Goal: Use online tool/utility: Utilize a website feature to perform a specific function

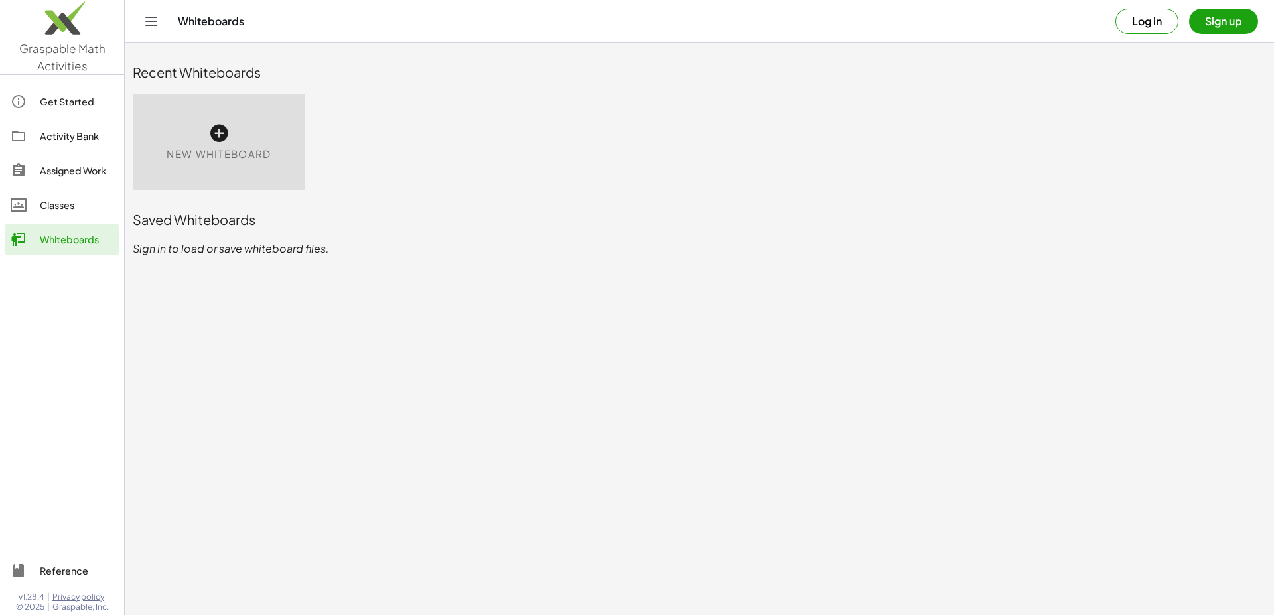
click at [1155, 31] on button "Log in" at bounding box center [1147, 21] width 63 height 25
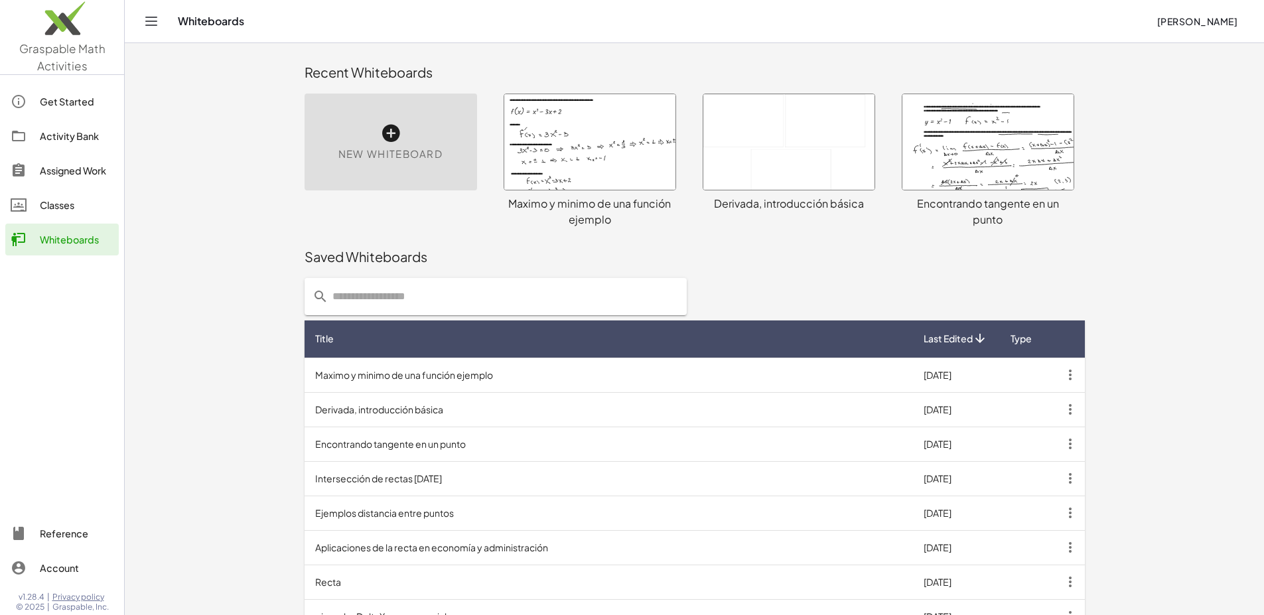
click at [305, 145] on div "New Whiteboard" at bounding box center [391, 142] width 173 height 97
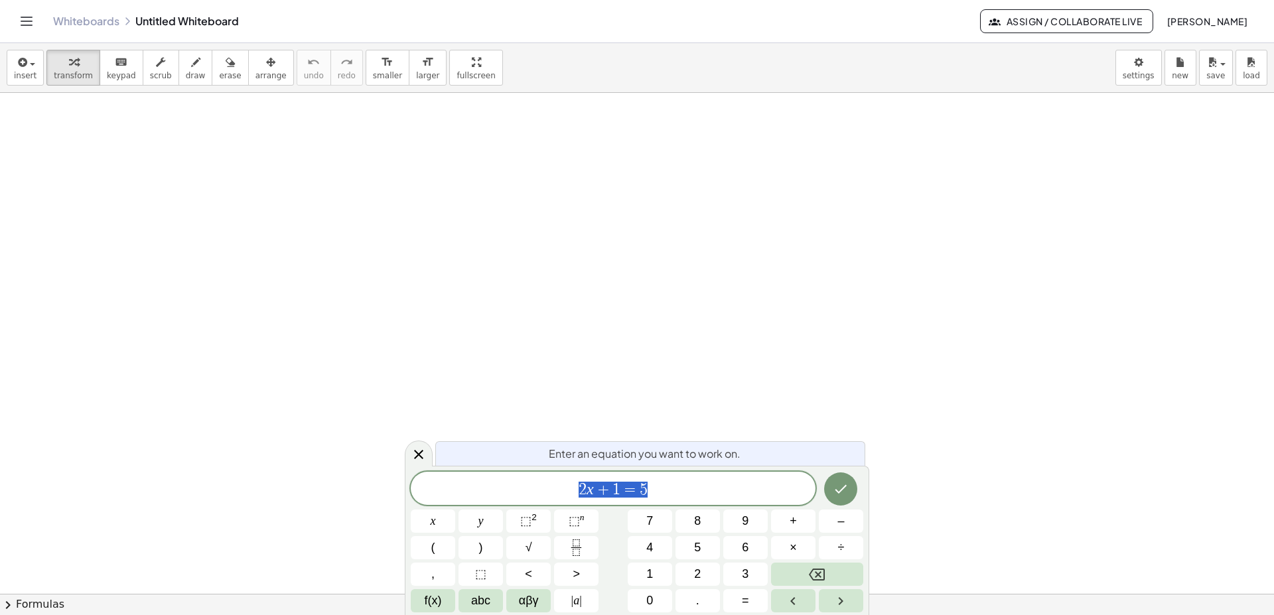
click at [710, 222] on div at bounding box center [637, 594] width 1274 height 1002
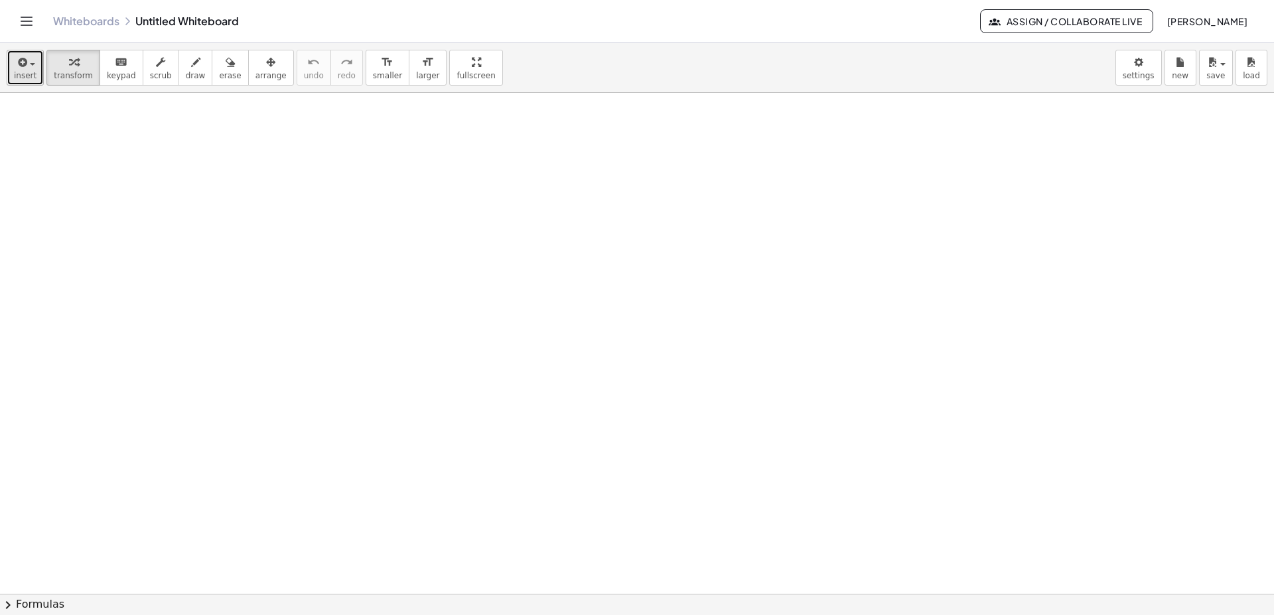
click at [28, 62] on span "button" at bounding box center [28, 63] width 3 height 9
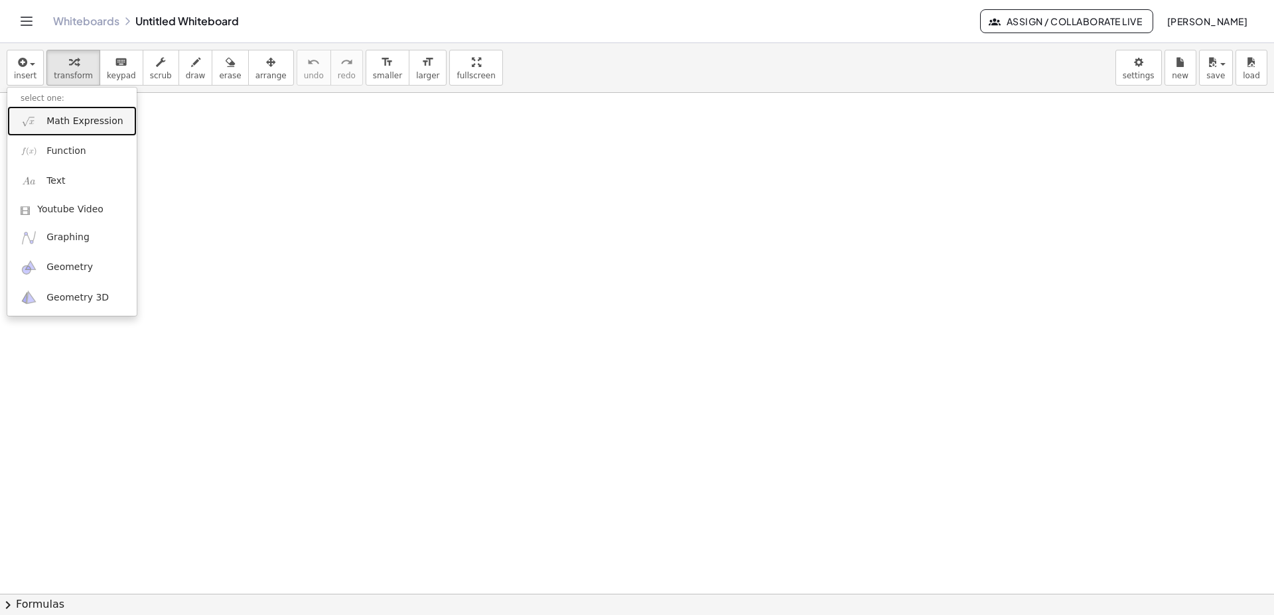
click at [103, 129] on link "Math Expression" at bounding box center [71, 121] width 129 height 30
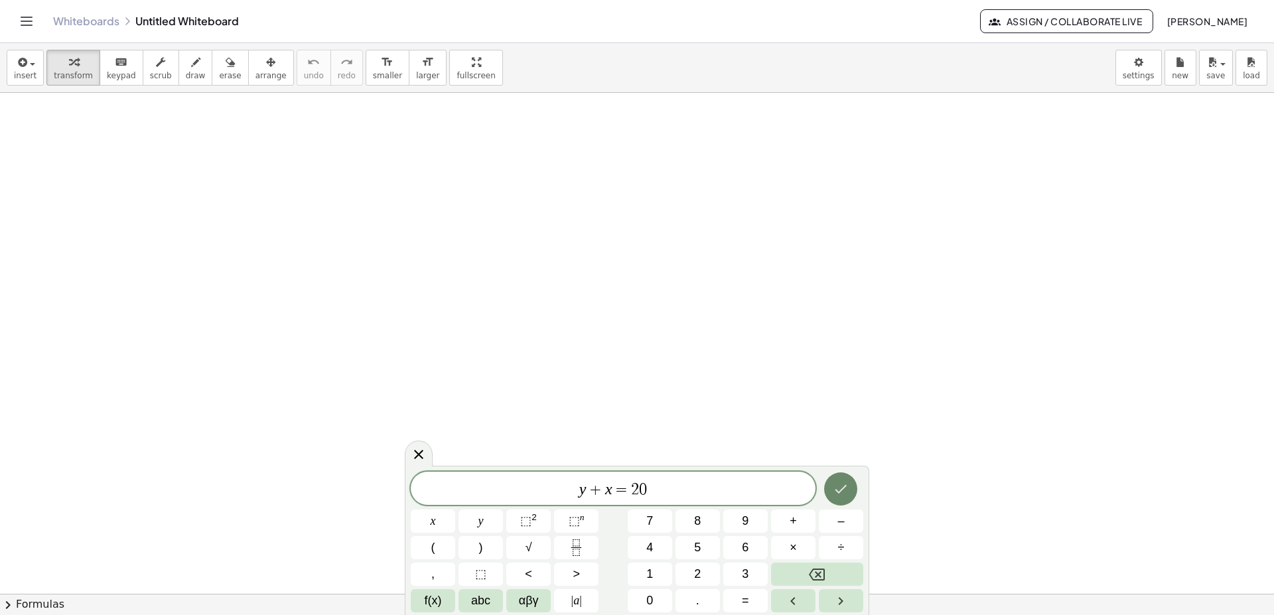
click at [840, 491] on icon "Done" at bounding box center [841, 489] width 16 height 16
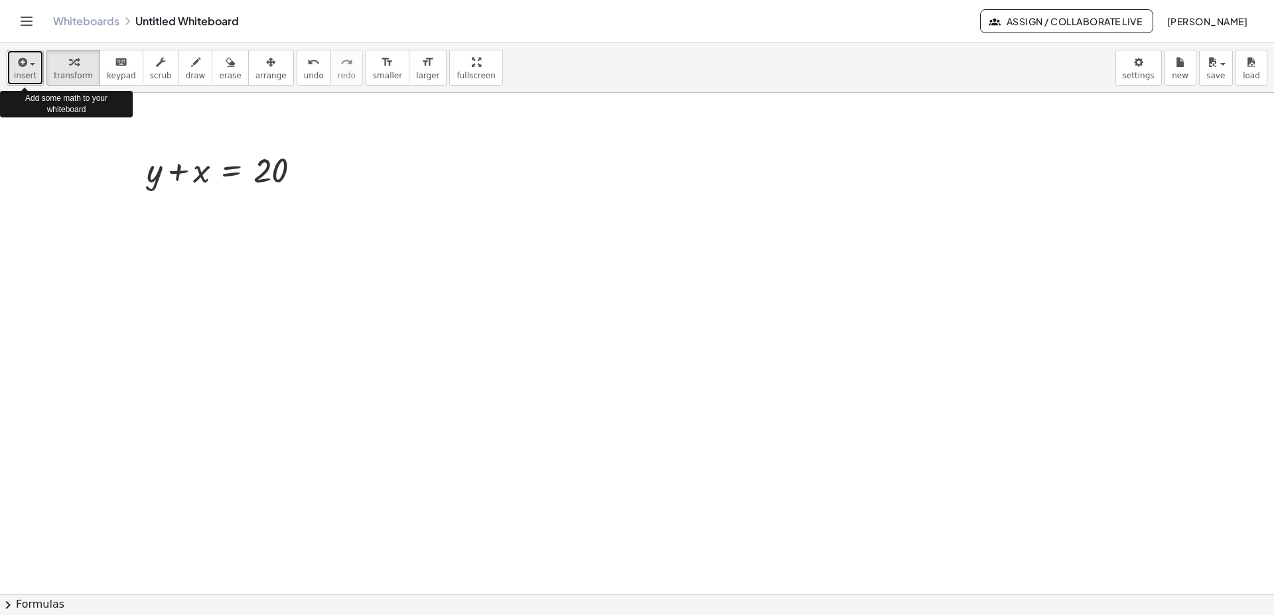
click at [34, 66] on div "button" at bounding box center [25, 62] width 23 height 16
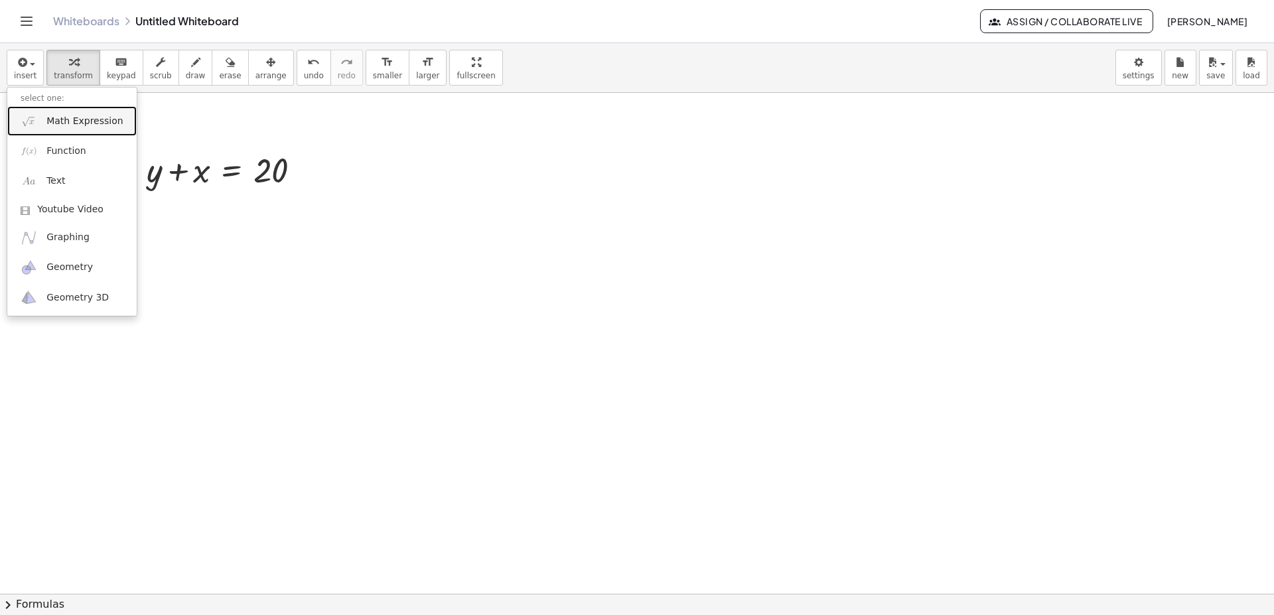
click at [48, 122] on span "Math Expression" at bounding box center [84, 121] width 76 height 13
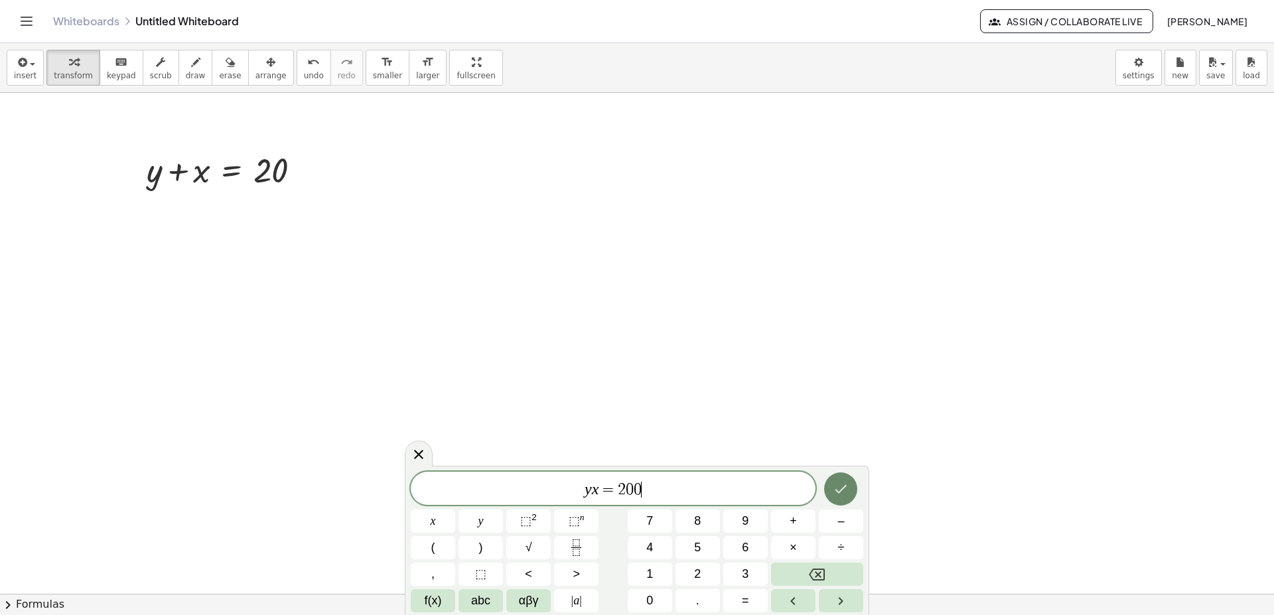
click at [847, 499] on button "Done" at bounding box center [840, 489] width 33 height 33
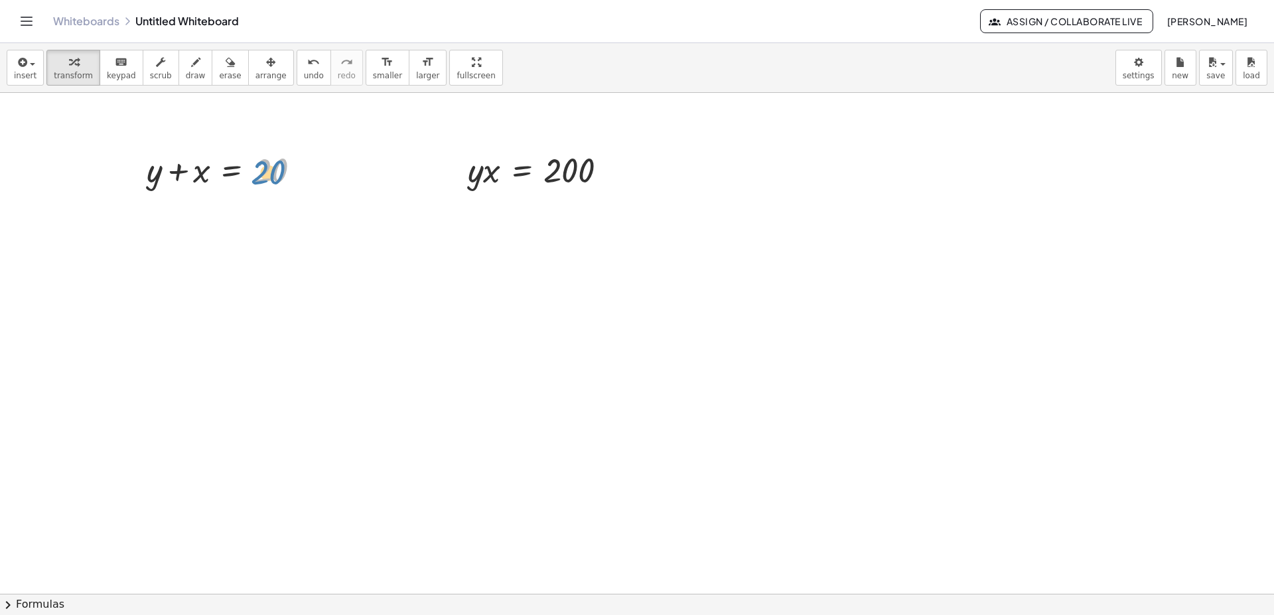
click at [267, 178] on div at bounding box center [229, 169] width 178 height 45
drag, startPoint x: 201, startPoint y: 179, endPoint x: 323, endPoint y: 175, distance: 122.2
drag, startPoint x: 203, startPoint y: 224, endPoint x: 479, endPoint y: 175, distance: 279.9
click at [477, 177] on div at bounding box center [492, 169] width 263 height 50
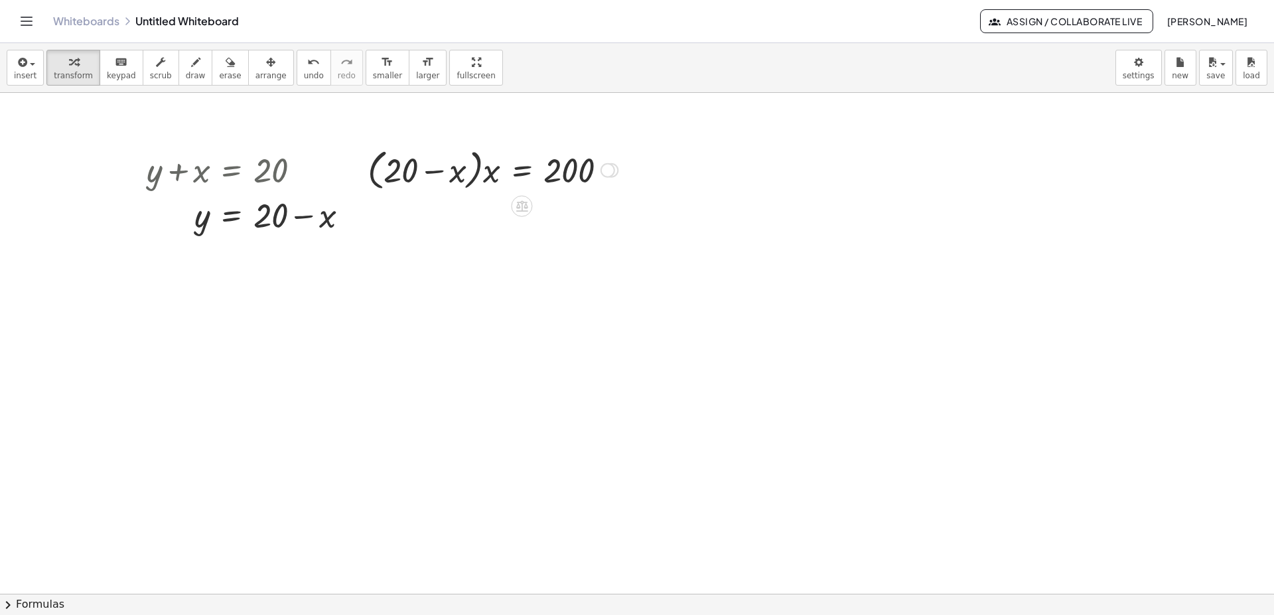
click at [406, 179] on div at bounding box center [492, 169] width 263 height 50
click at [449, 250] on div at bounding box center [637, 594] width 1274 height 1002
drag, startPoint x: 491, startPoint y: 172, endPoint x: 423, endPoint y: 172, distance: 68.4
click at [423, 172] on div at bounding box center [492, 169] width 263 height 50
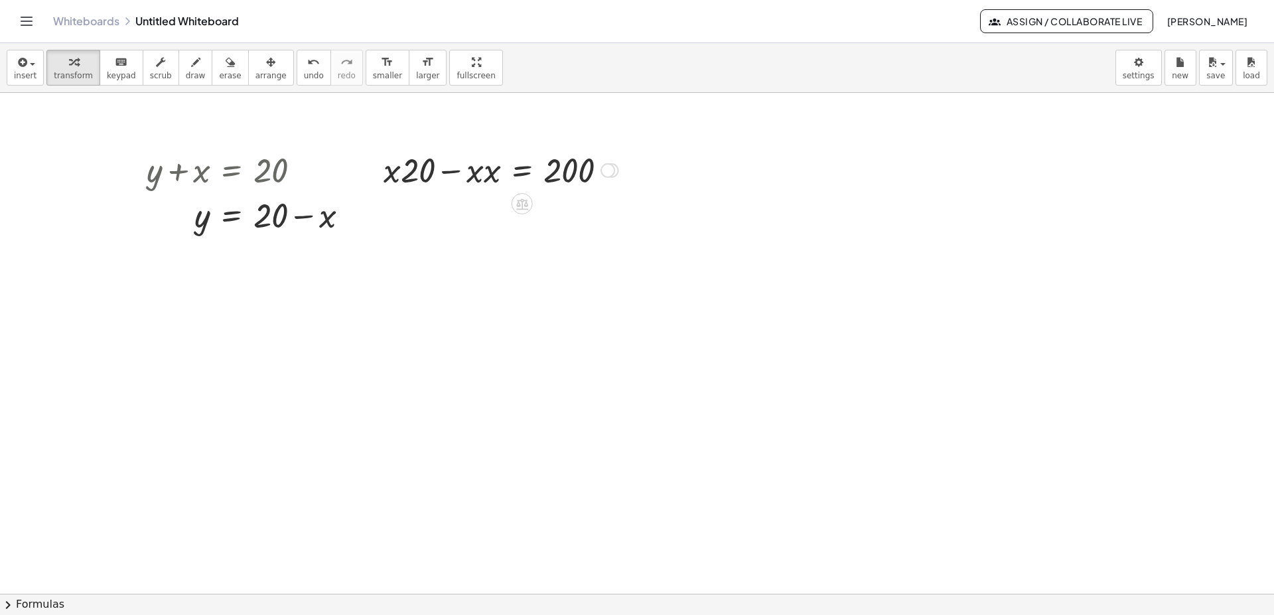
click at [492, 179] on div at bounding box center [501, 169] width 248 height 45
click at [412, 222] on div at bounding box center [501, 214] width 248 height 45
drag, startPoint x: 575, startPoint y: 222, endPoint x: 452, endPoint y: 224, distance: 123.5
click at [452, 224] on div at bounding box center [501, 214] width 248 height 45
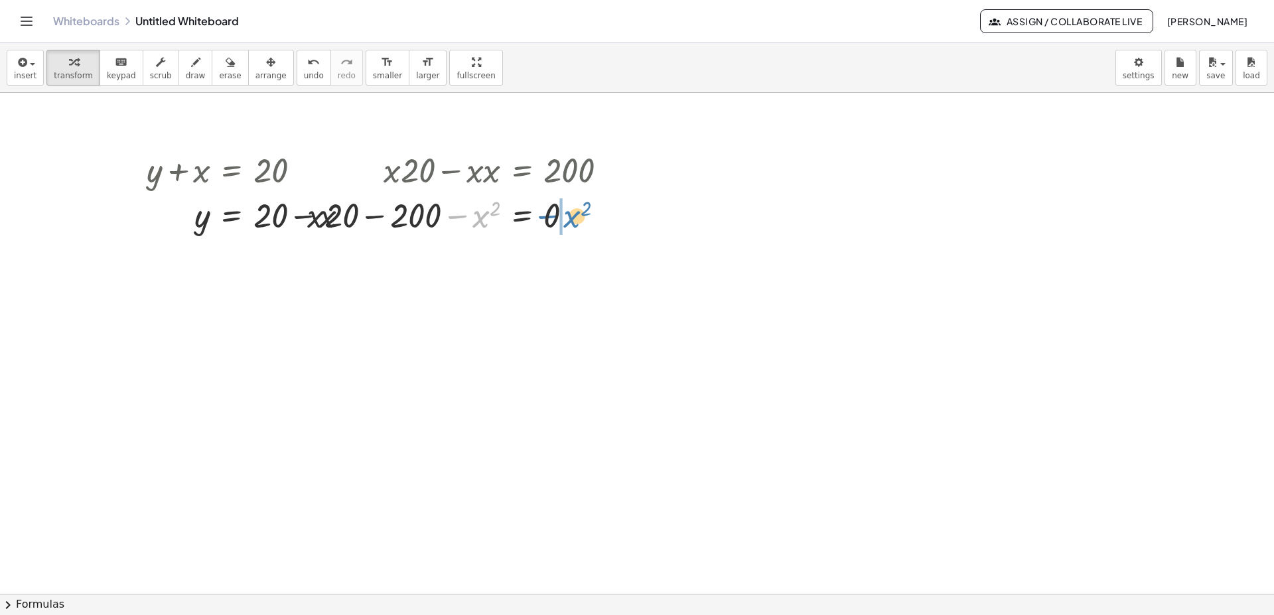
drag, startPoint x: 482, startPoint y: 219, endPoint x: 573, endPoint y: 219, distance: 90.9
click at [573, 219] on div at bounding box center [463, 214] width 324 height 45
drag, startPoint x: 554, startPoint y: 219, endPoint x: 504, endPoint y: 218, distance: 49.8
click at [504, 218] on div at bounding box center [492, 214] width 265 height 45
drag, startPoint x: 262, startPoint y: 222, endPoint x: 271, endPoint y: 219, distance: 9.9
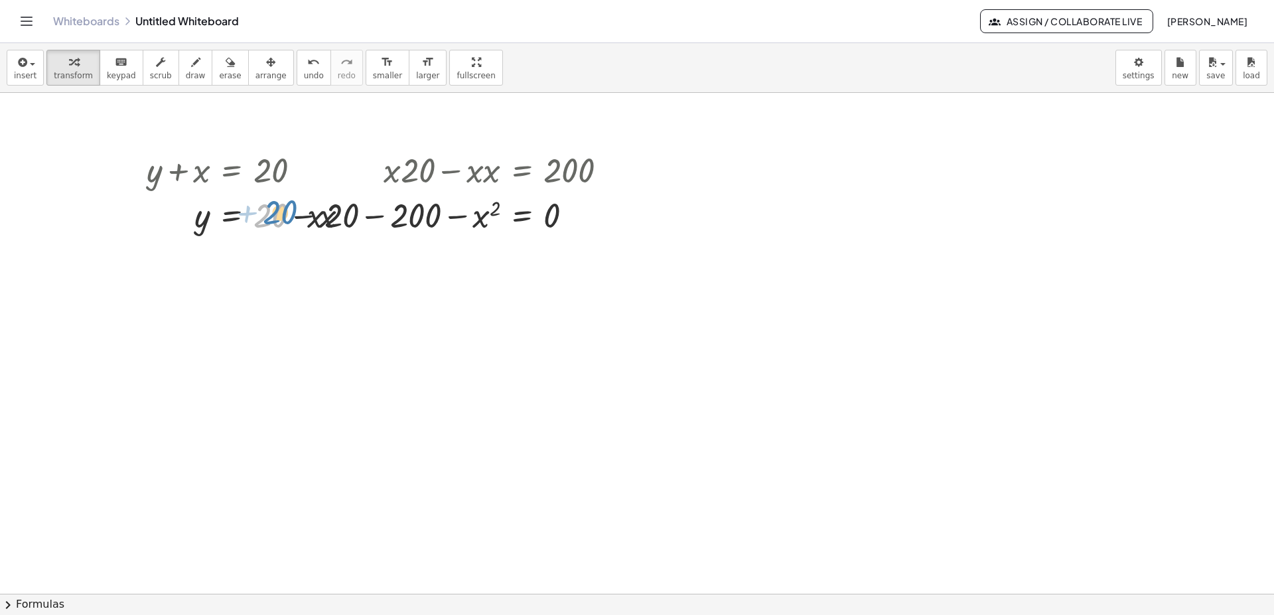
click at [271, 219] on div at bounding box center [253, 214] width 226 height 45
drag, startPoint x: 352, startPoint y: 218, endPoint x: 258, endPoint y: 286, distance: 116.4
click at [258, 286] on div "+ y + x = 20 y x = 20 + − · y · x = 200 · ( + 20 − x ) · x = 200 + · x · 20 − ·…" at bounding box center [637, 594] width 1274 height 1002
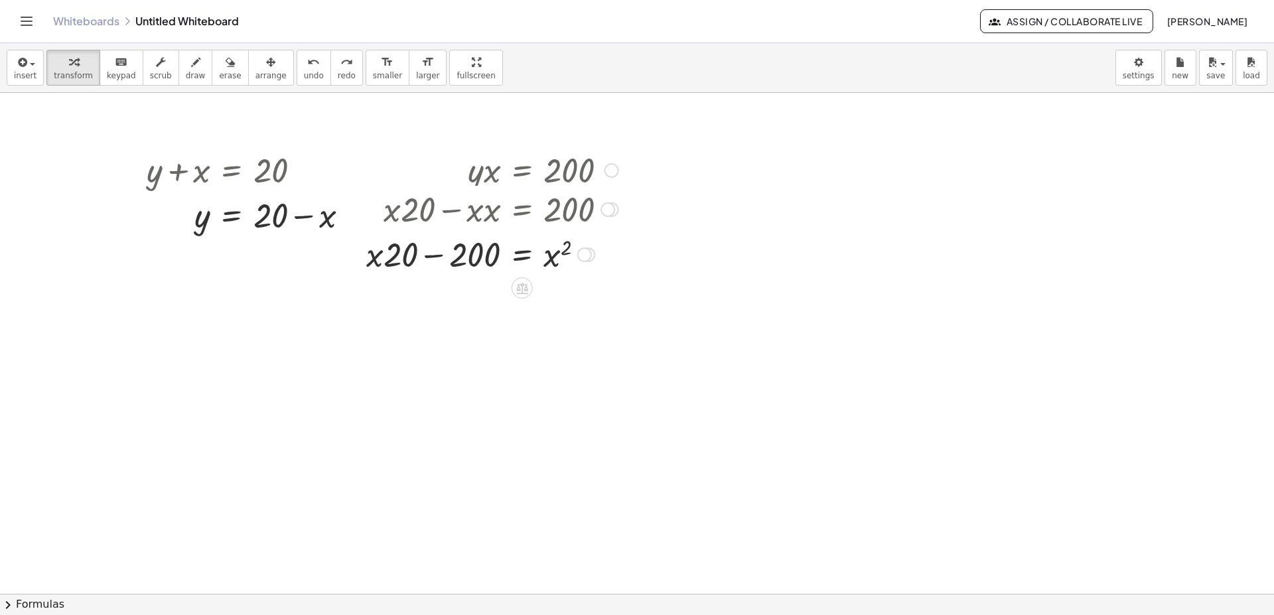
drag, startPoint x: 588, startPoint y: 219, endPoint x: 575, endPoint y: 263, distance: 45.8
click at [522, 255] on div "+ · x · 20 − 200 = x 2" at bounding box center [522, 255] width 0 height 0
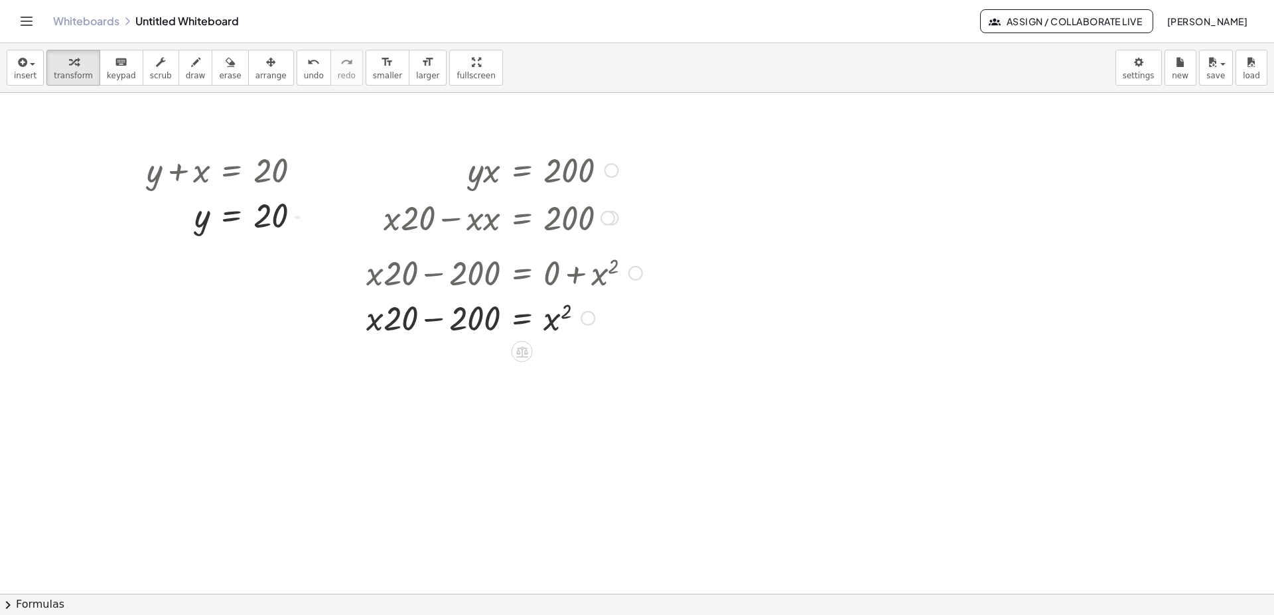
drag, startPoint x: 583, startPoint y: 266, endPoint x: 581, endPoint y: 329, distance: 62.4
click at [522, 319] on div "+ · x · 20 − 200 = x 2" at bounding box center [522, 319] width 0 height 0
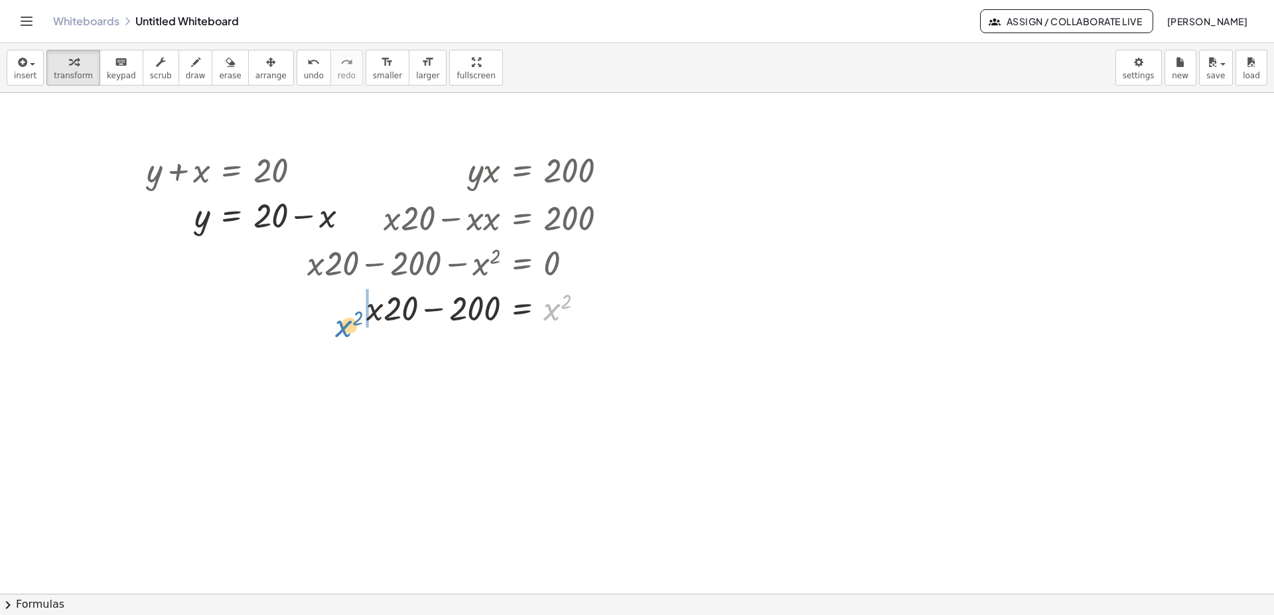
drag, startPoint x: 550, startPoint y: 313, endPoint x: 342, endPoint y: 330, distance: 209.1
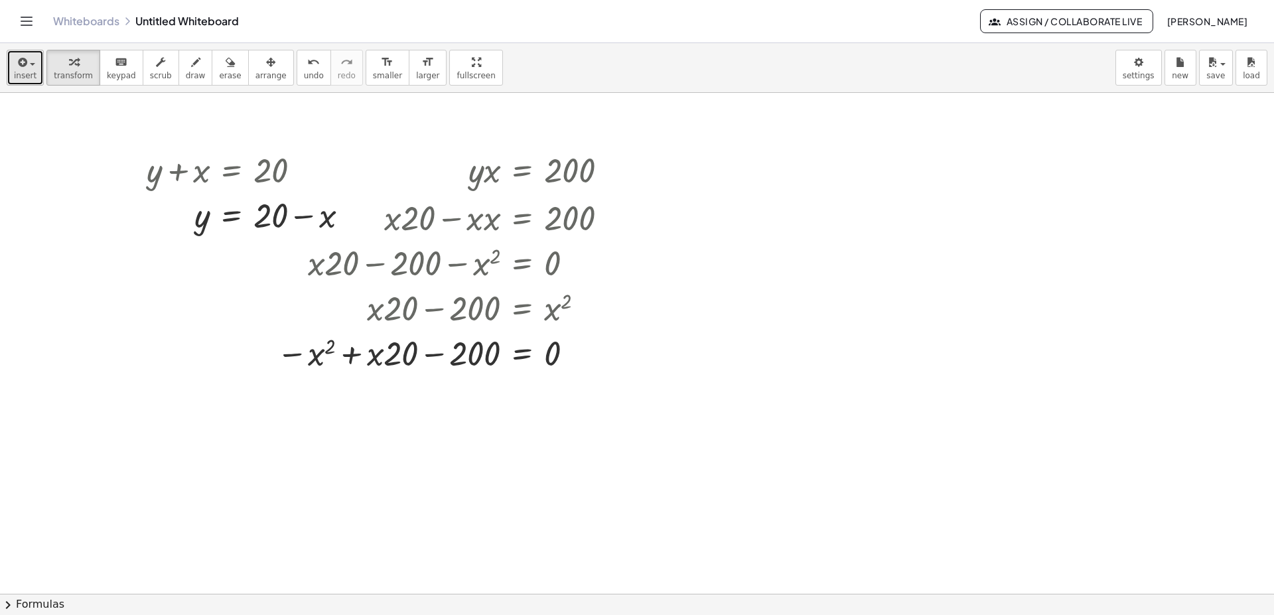
click at [37, 69] on button "insert" at bounding box center [25, 68] width 37 height 36
click at [814, 246] on div at bounding box center [637, 594] width 1274 height 1002
